Goal: Task Accomplishment & Management: Complete application form

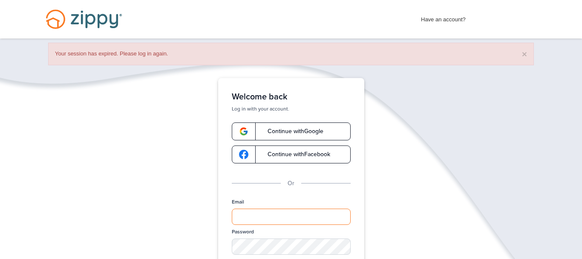
click at [264, 211] on input "Email" at bounding box center [291, 217] width 119 height 16
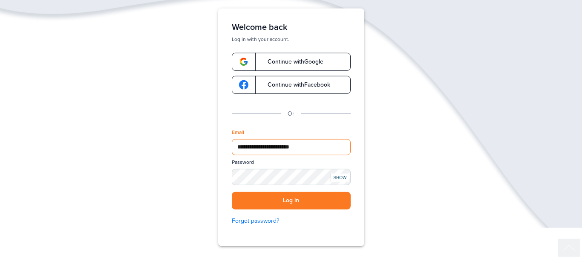
scroll to position [91, 0]
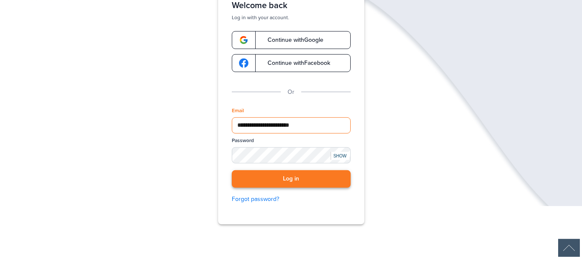
type input "**********"
click at [305, 177] on button "Log in" at bounding box center [291, 178] width 119 height 17
